Goal: Task Accomplishment & Management: Manage account settings

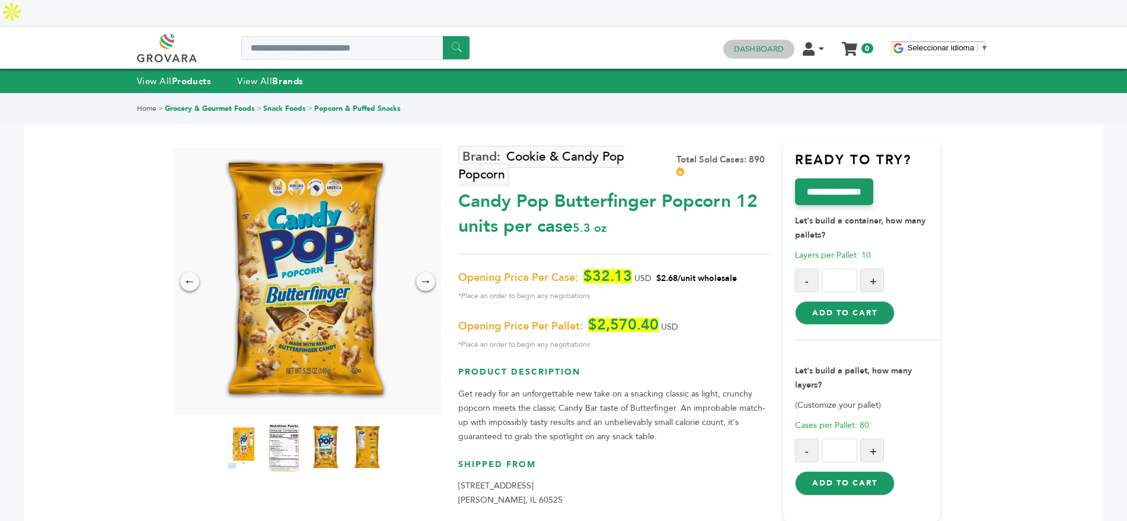
click at [750, 40] on h4 "Dashboard" at bounding box center [758, 49] width 71 height 19
click at [740, 44] on link "Dashboard" at bounding box center [759, 49] width 50 height 11
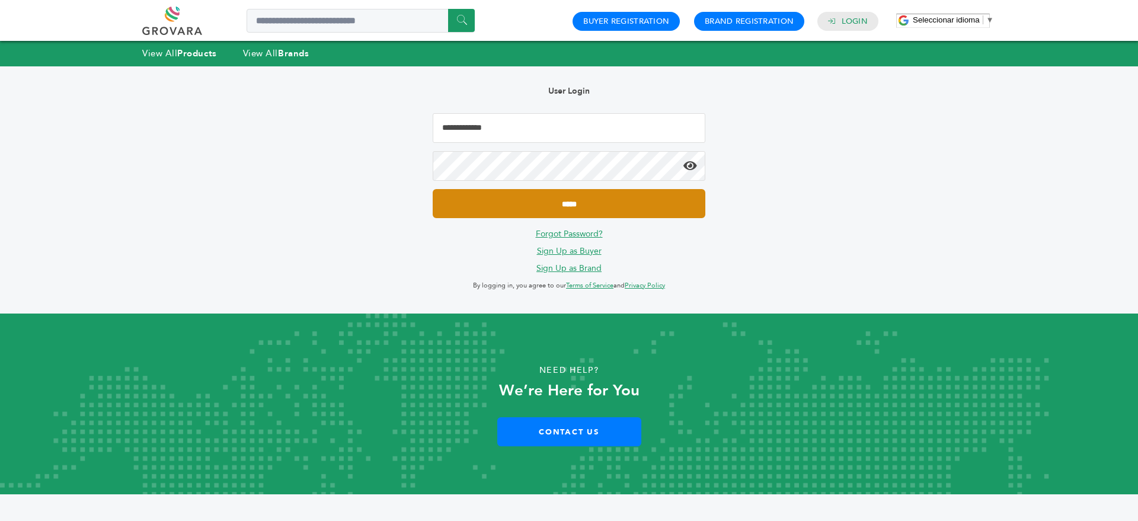
type input "**********"
click at [557, 204] on input "*****" at bounding box center [569, 203] width 273 height 29
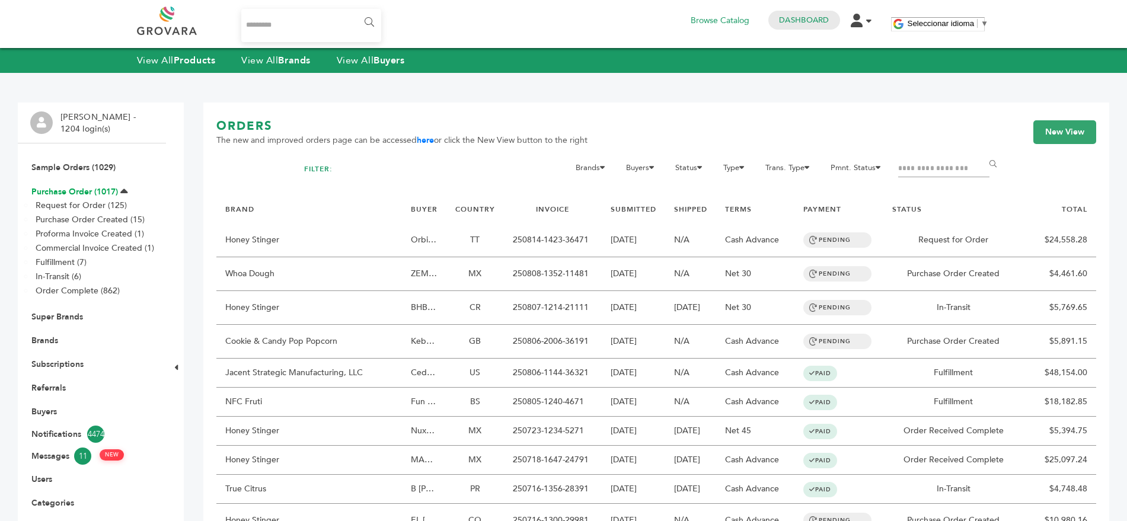
click at [69, 186] on link "Purchase Order (1017)" at bounding box center [74, 191] width 87 height 11
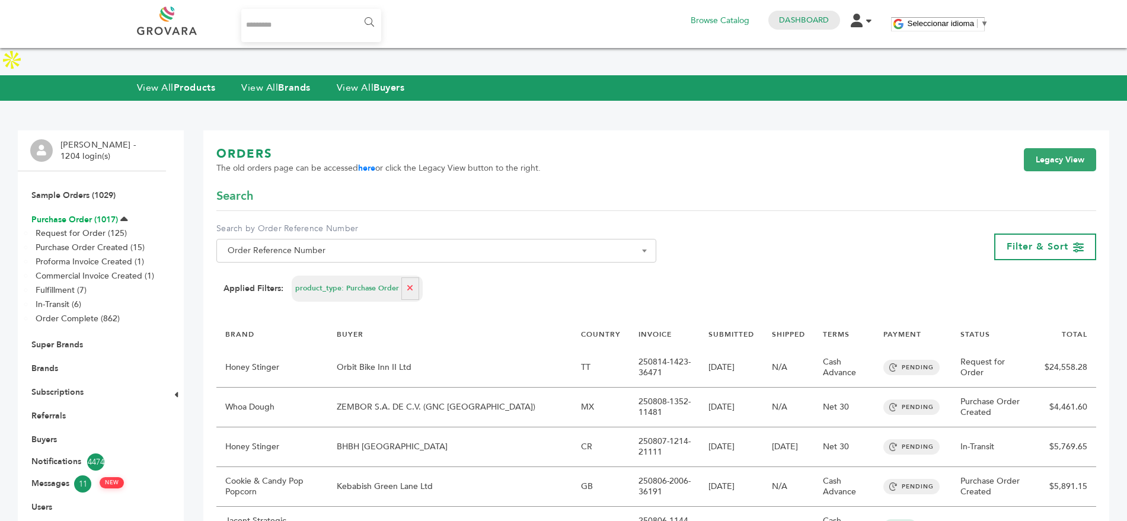
click at [90, 214] on link "Purchase Order (1017)" at bounding box center [74, 219] width 87 height 11
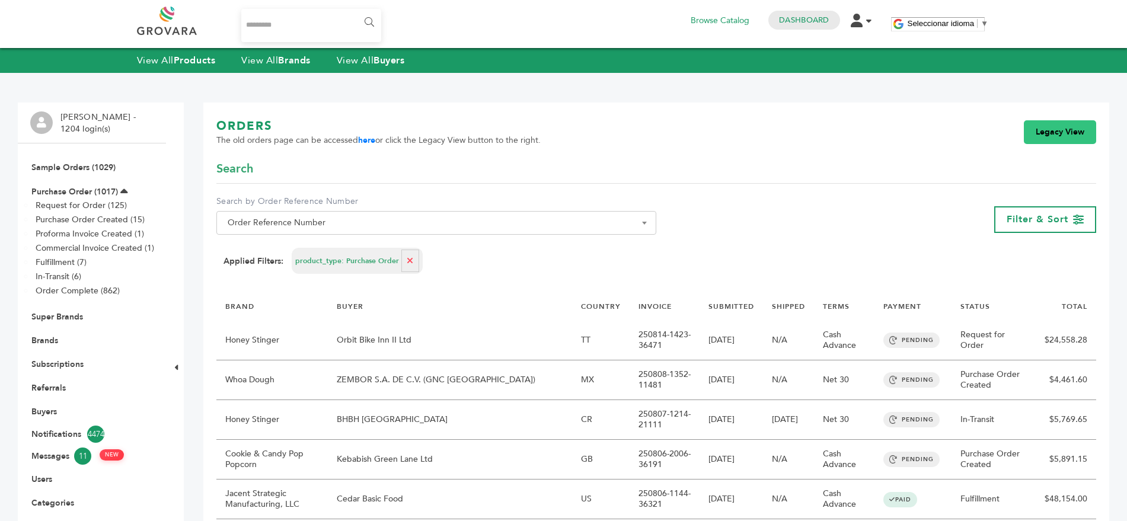
click at [1040, 135] on link "Legacy View" at bounding box center [1060, 132] width 72 height 24
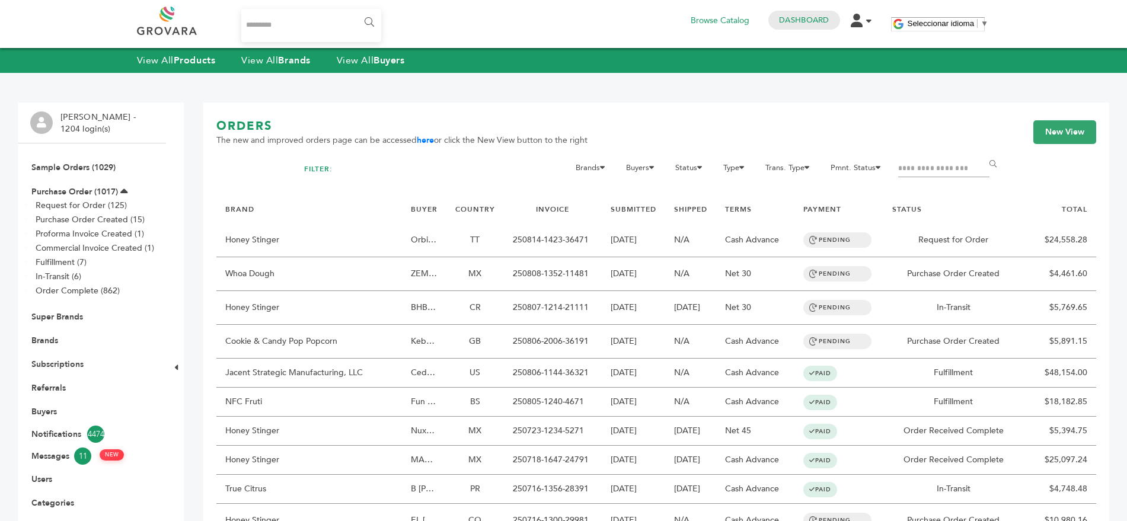
click at [909, 165] on input "Filter by keywords" at bounding box center [943, 169] width 91 height 17
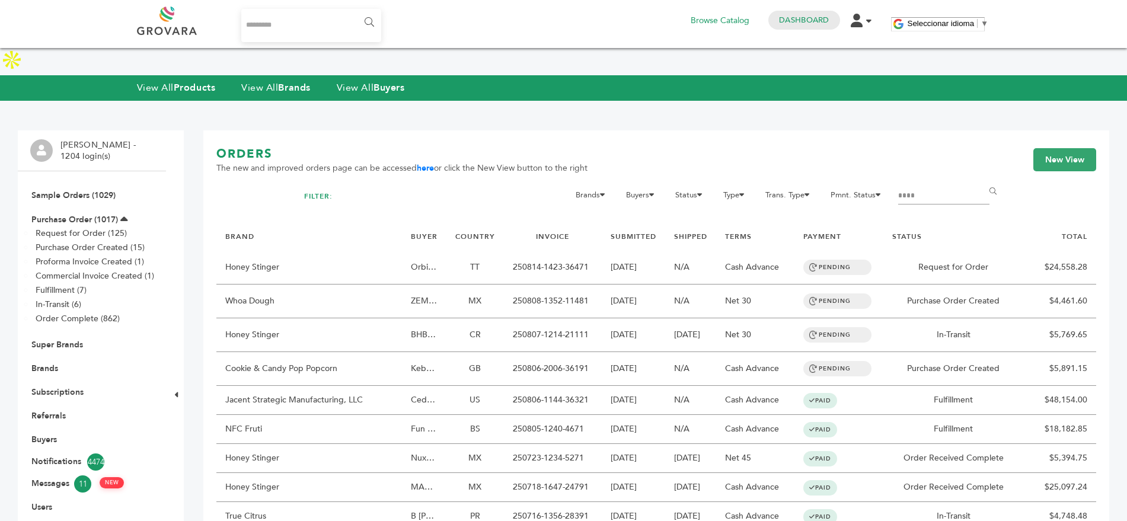
type input "*******"
click at [982, 180] on input "******" at bounding box center [995, 192] width 27 height 24
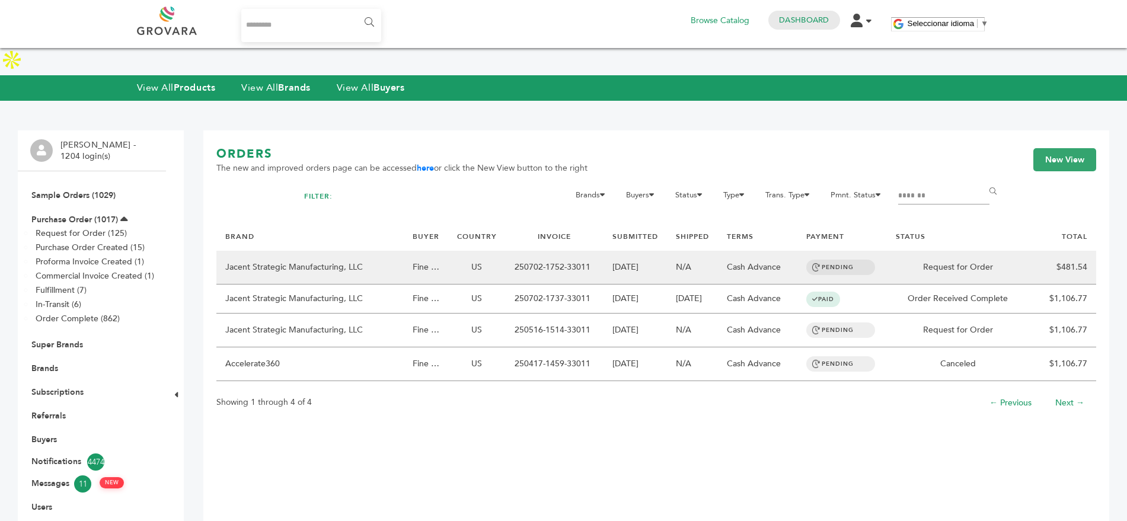
click at [592, 251] on td "250702-1752-33011" at bounding box center [555, 268] width 98 height 34
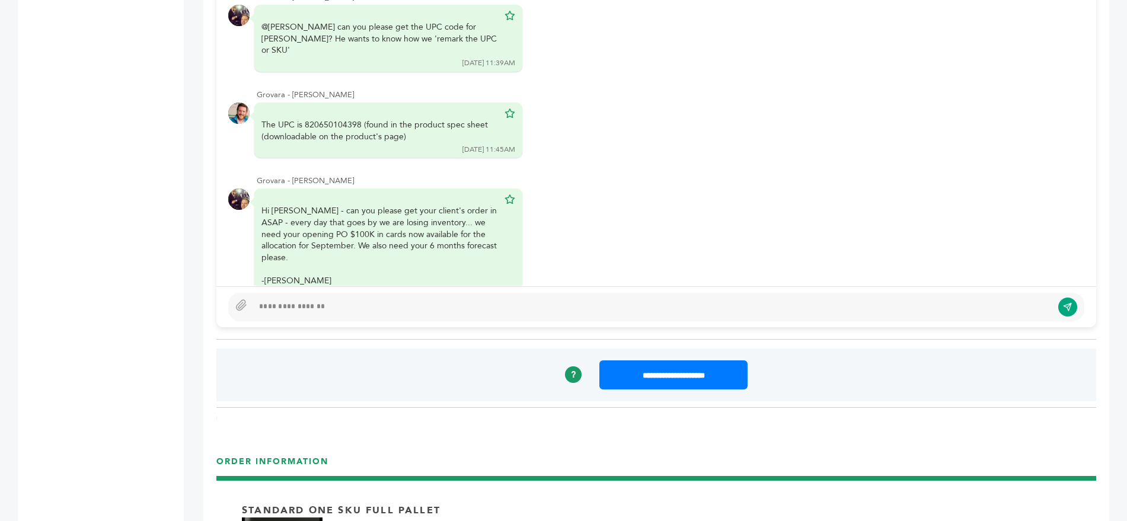
scroll to position [974, 0]
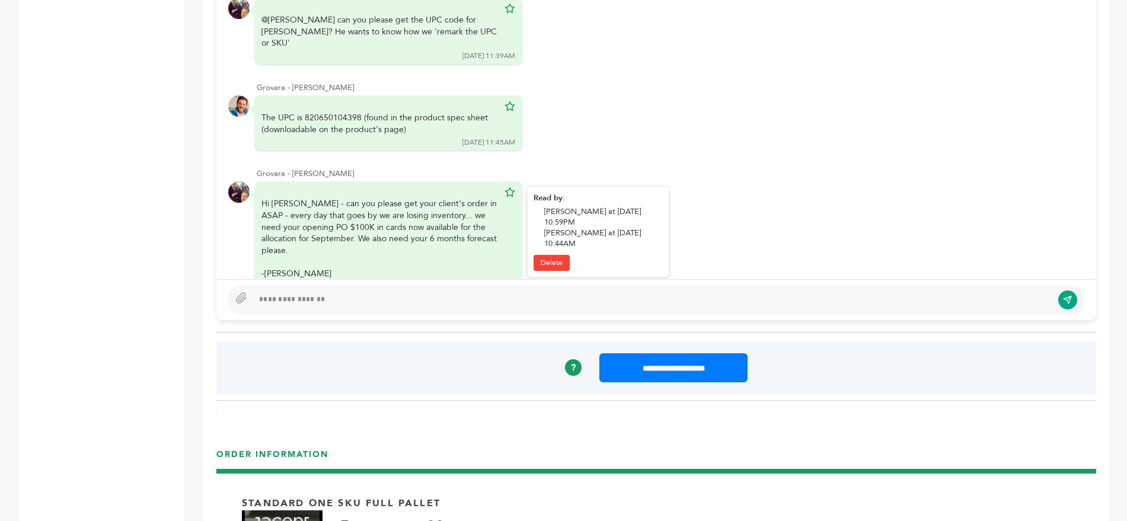
drag, startPoint x: 259, startPoint y: 150, endPoint x: 489, endPoint y: 191, distance: 233.7
click at [489, 191] on div "Hi [PERSON_NAME] - can you please get your client's order in ASAP - every day t…" at bounding box center [388, 237] width 268 height 113
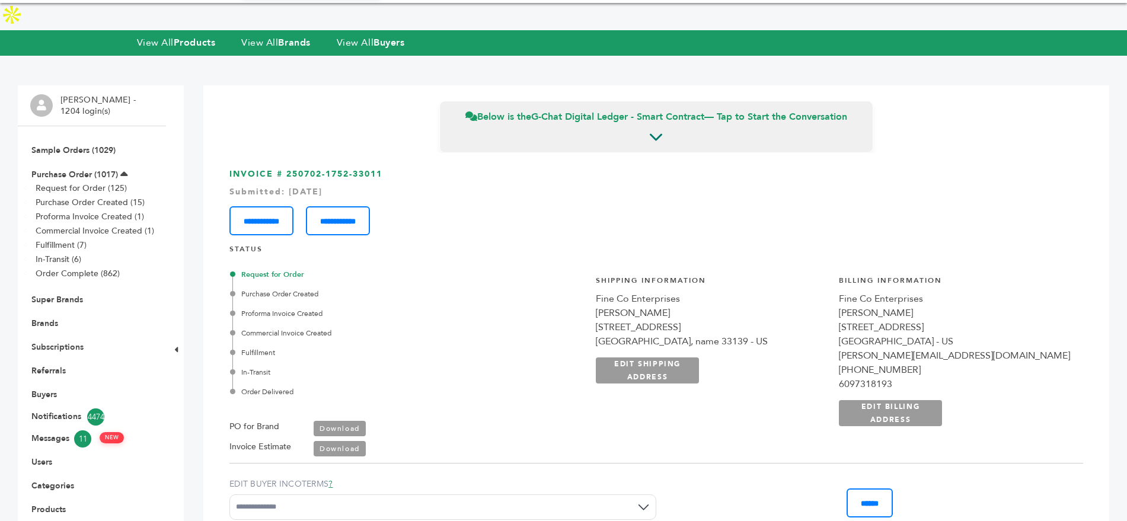
scroll to position [80, 0]
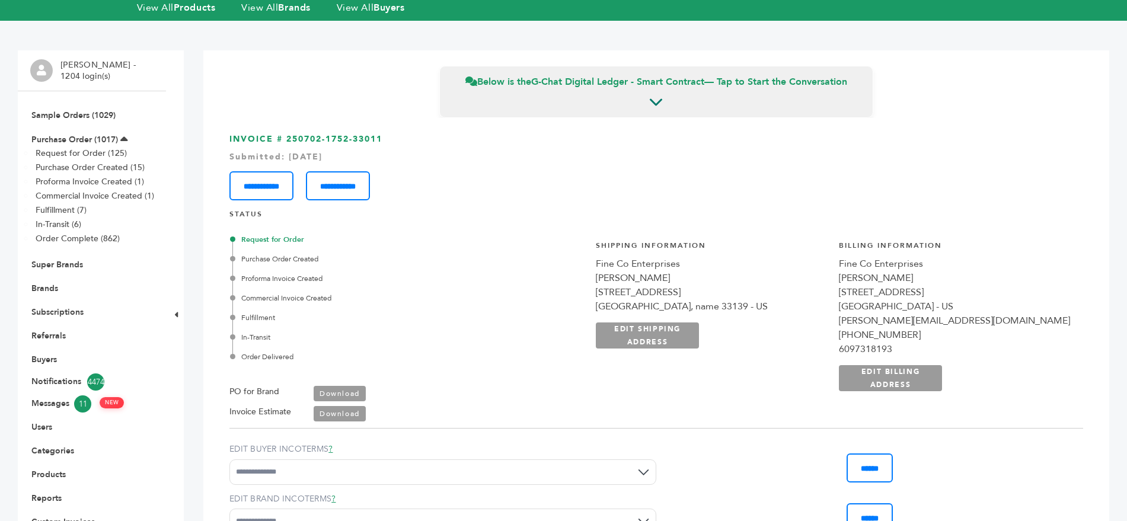
click at [344, 386] on link "Download" at bounding box center [340, 393] width 52 height 15
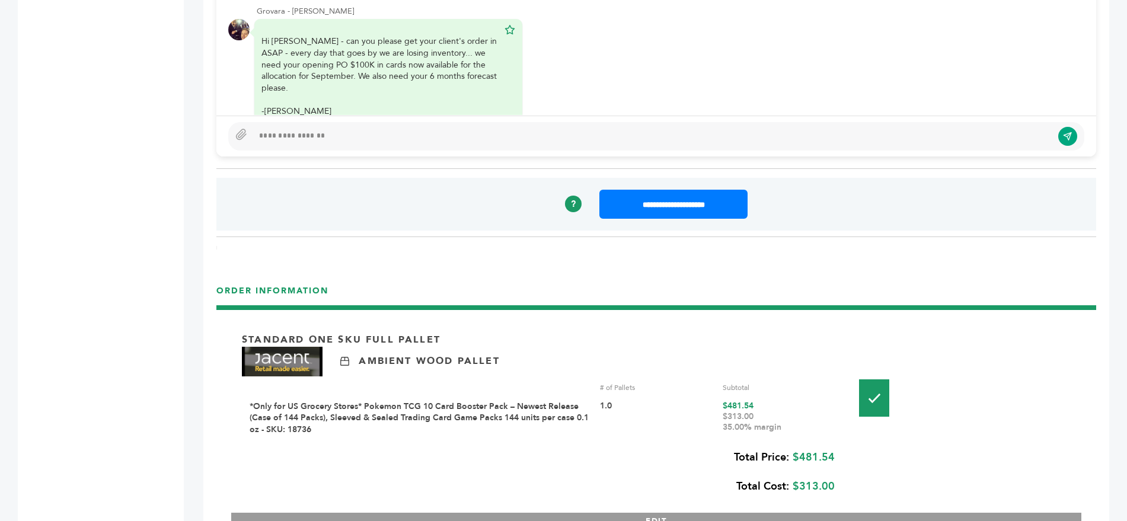
scroll to position [1188, 0]
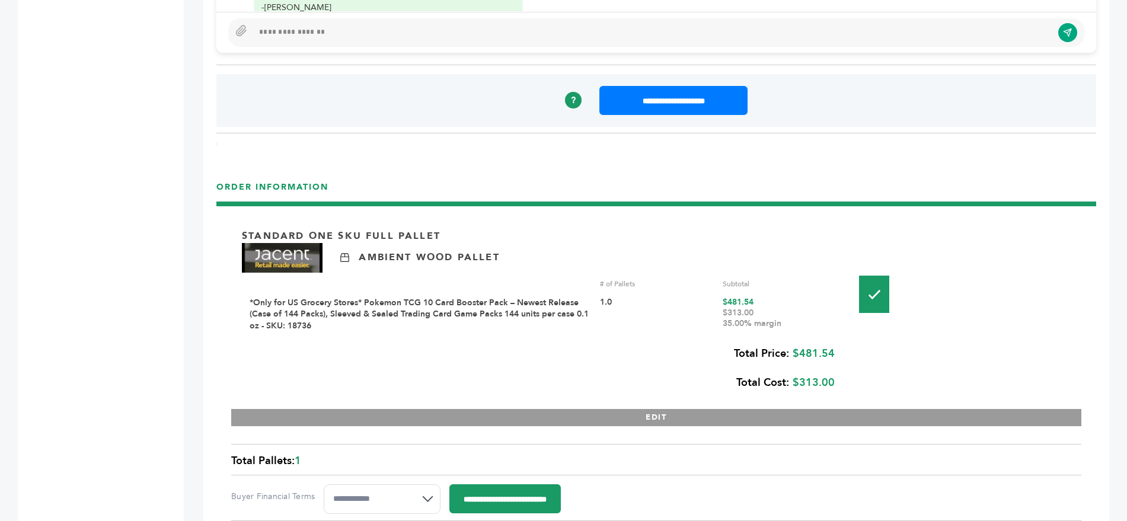
scroll to position [1245, 0]
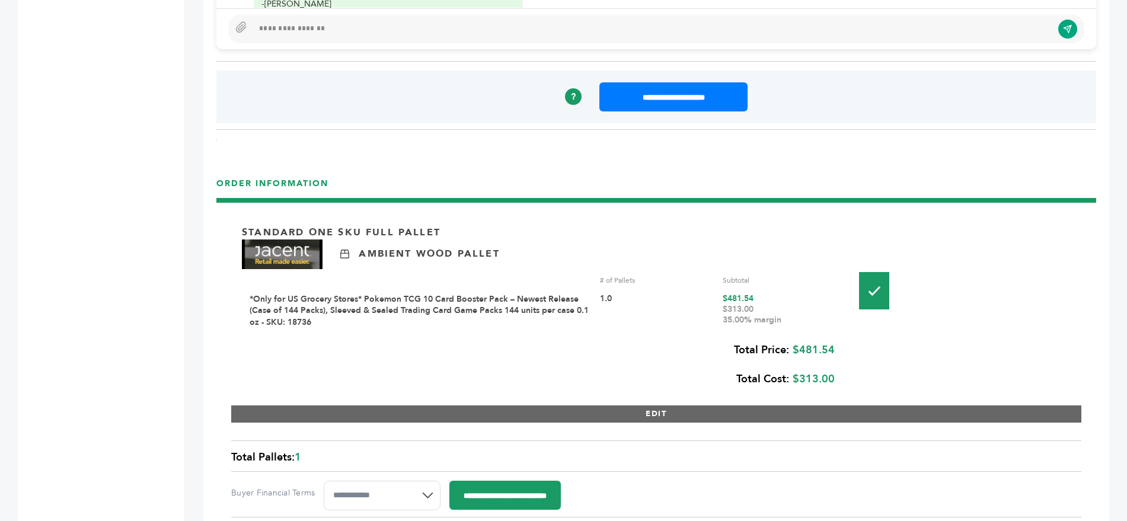
click at [485, 405] on button "EDIT" at bounding box center [656, 413] width 850 height 17
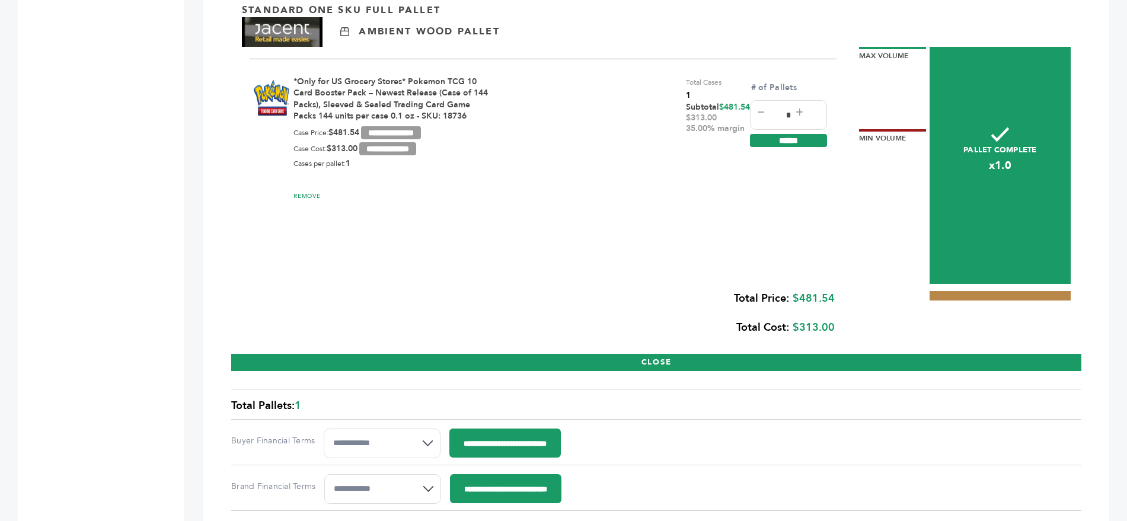
scroll to position [1470, 0]
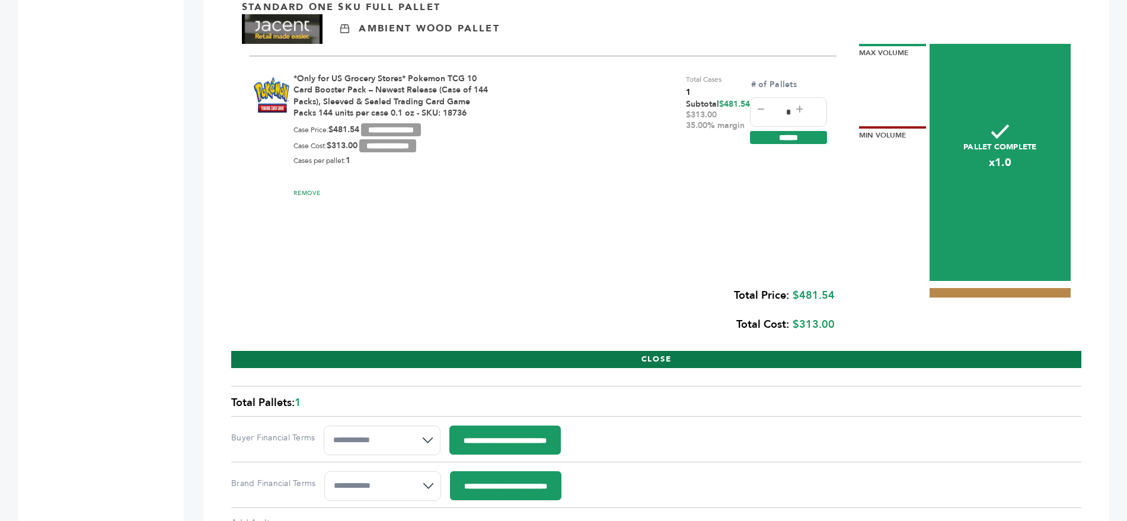
click at [612, 351] on button "CLOSE" at bounding box center [656, 359] width 850 height 17
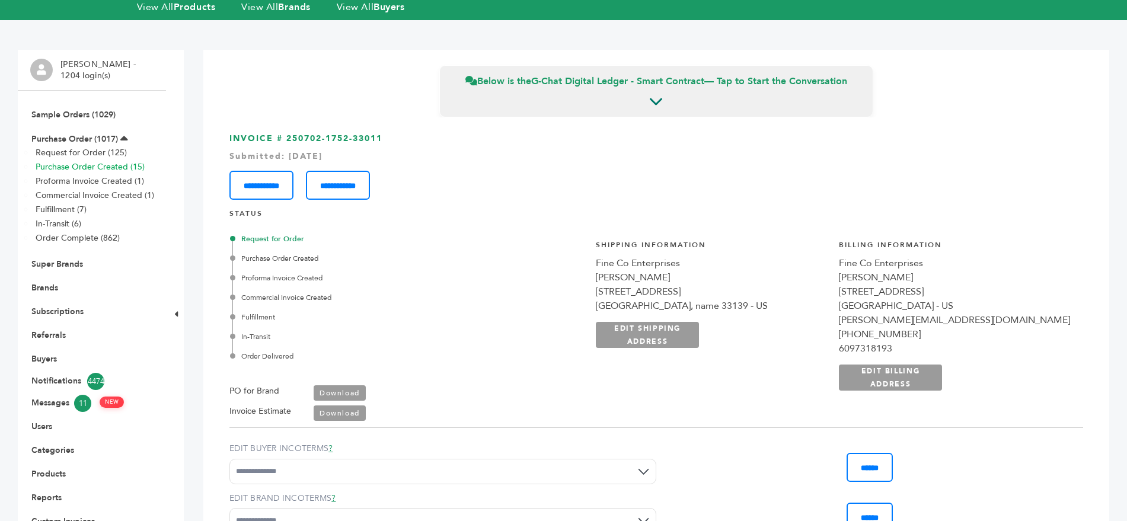
scroll to position [0, 0]
